Goal: Check status

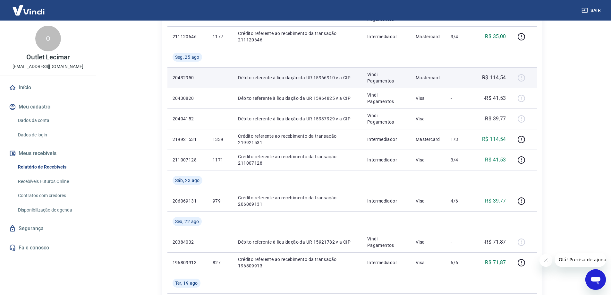
scroll to position [160, 0]
